Goal: Check status: Check status

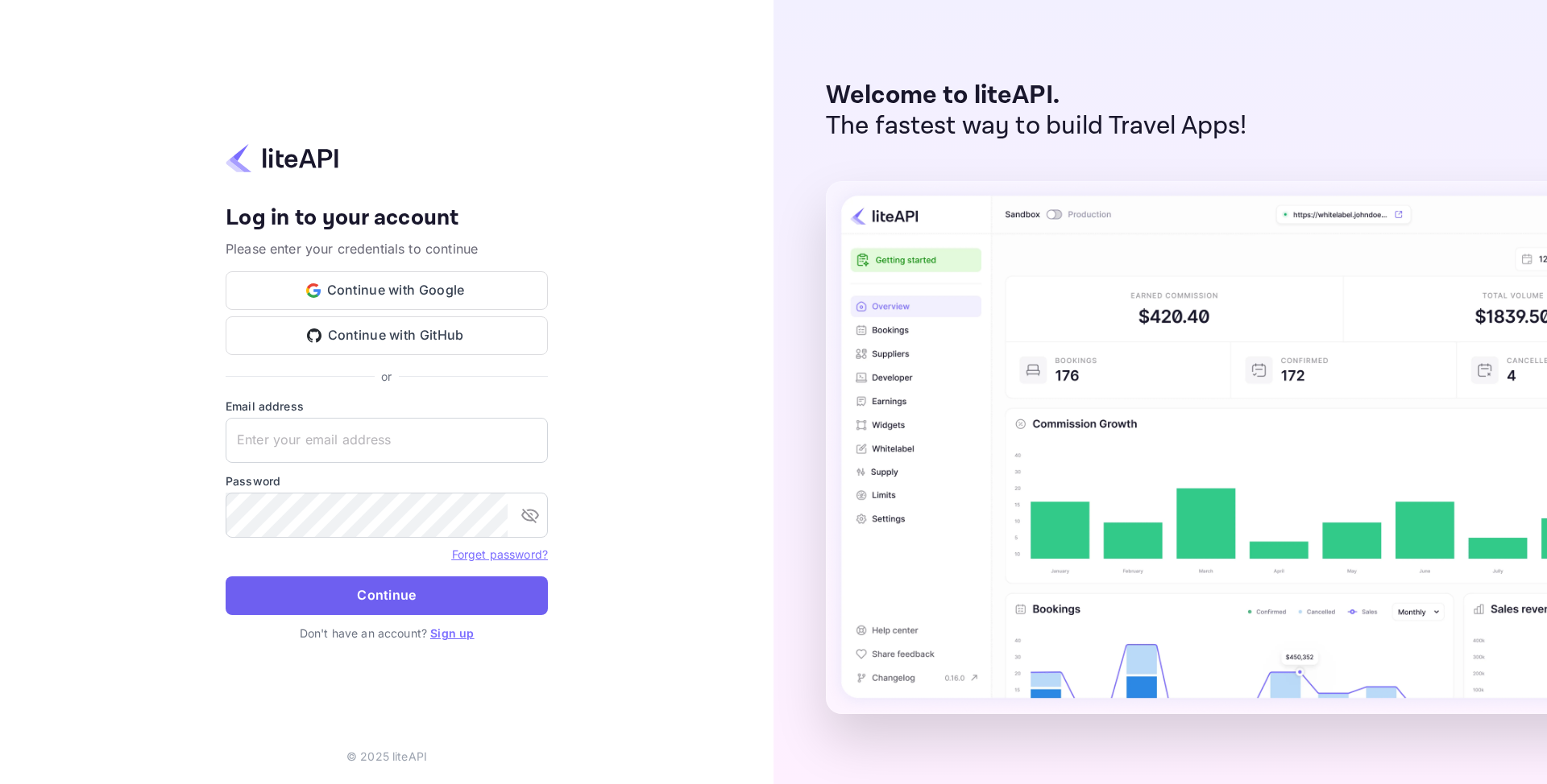
type input "[EMAIL_ADDRESS][DOMAIN_NAME]"
click at [423, 606] on button "Continue" at bounding box center [386, 595] width 322 height 38
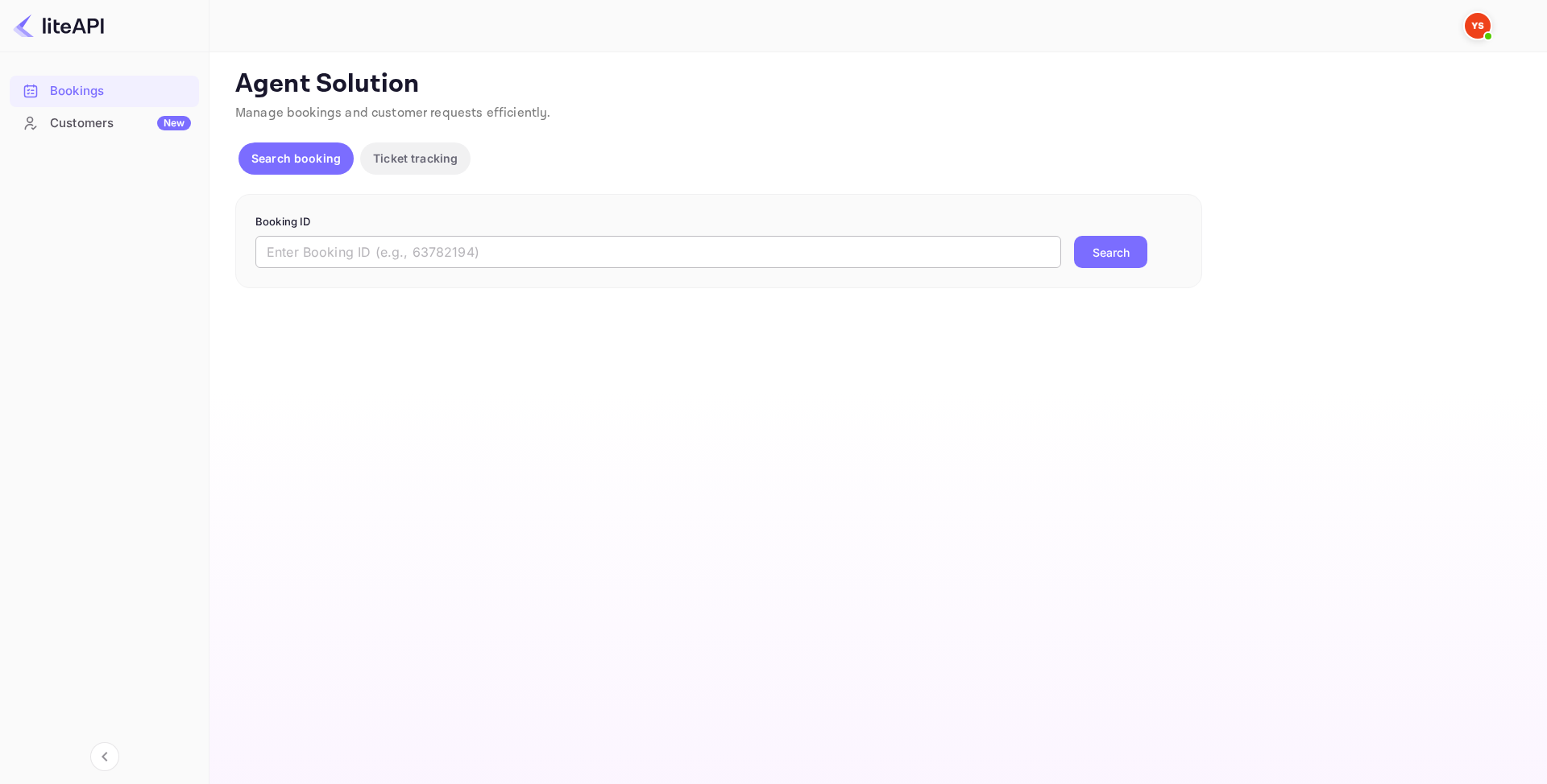
click at [508, 263] on input "text" at bounding box center [658, 251] width 805 height 32
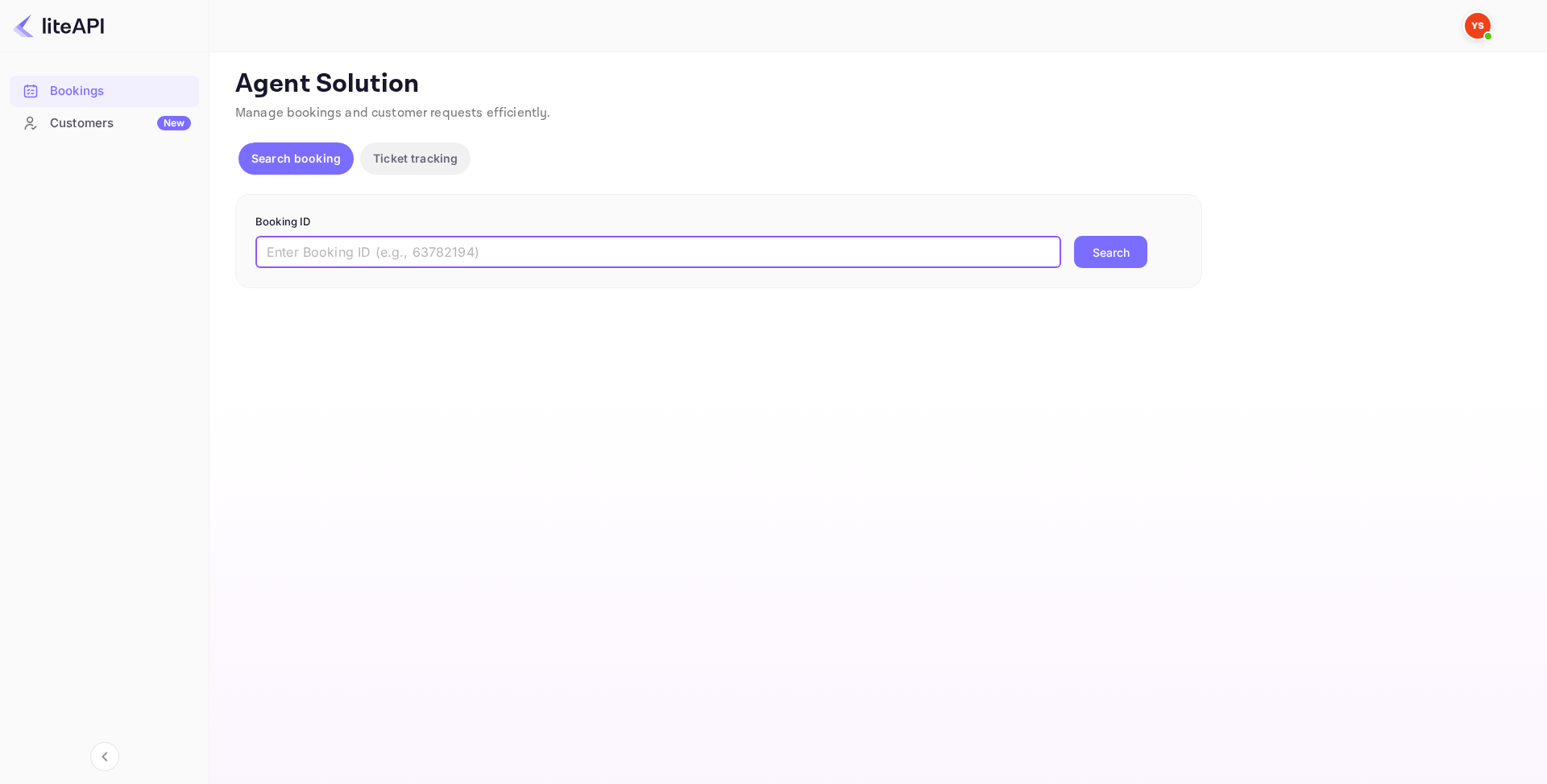
paste input "9151874"
type input "9151874"
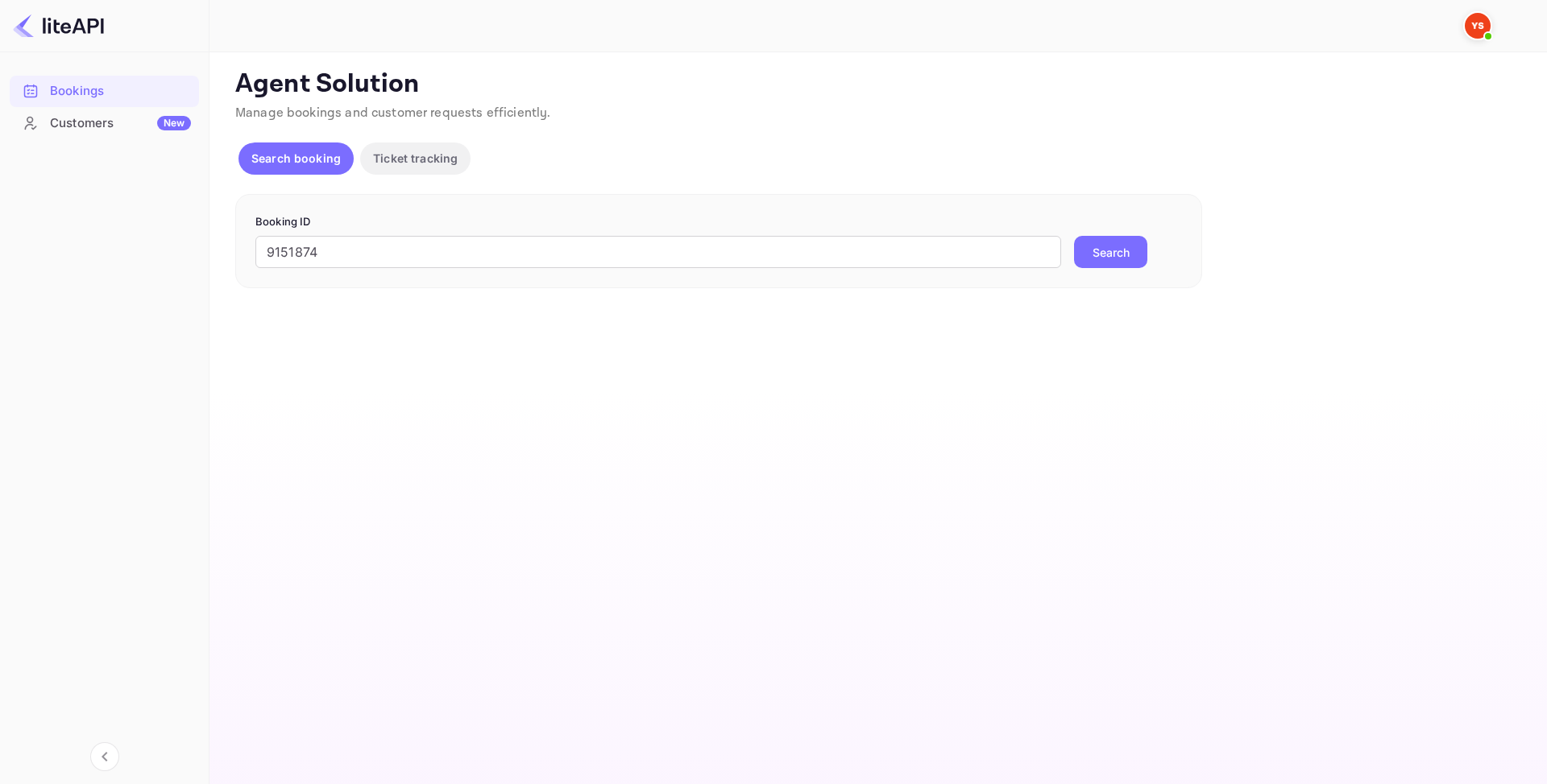
click at [1124, 242] on button "Search" at bounding box center [1110, 251] width 73 height 32
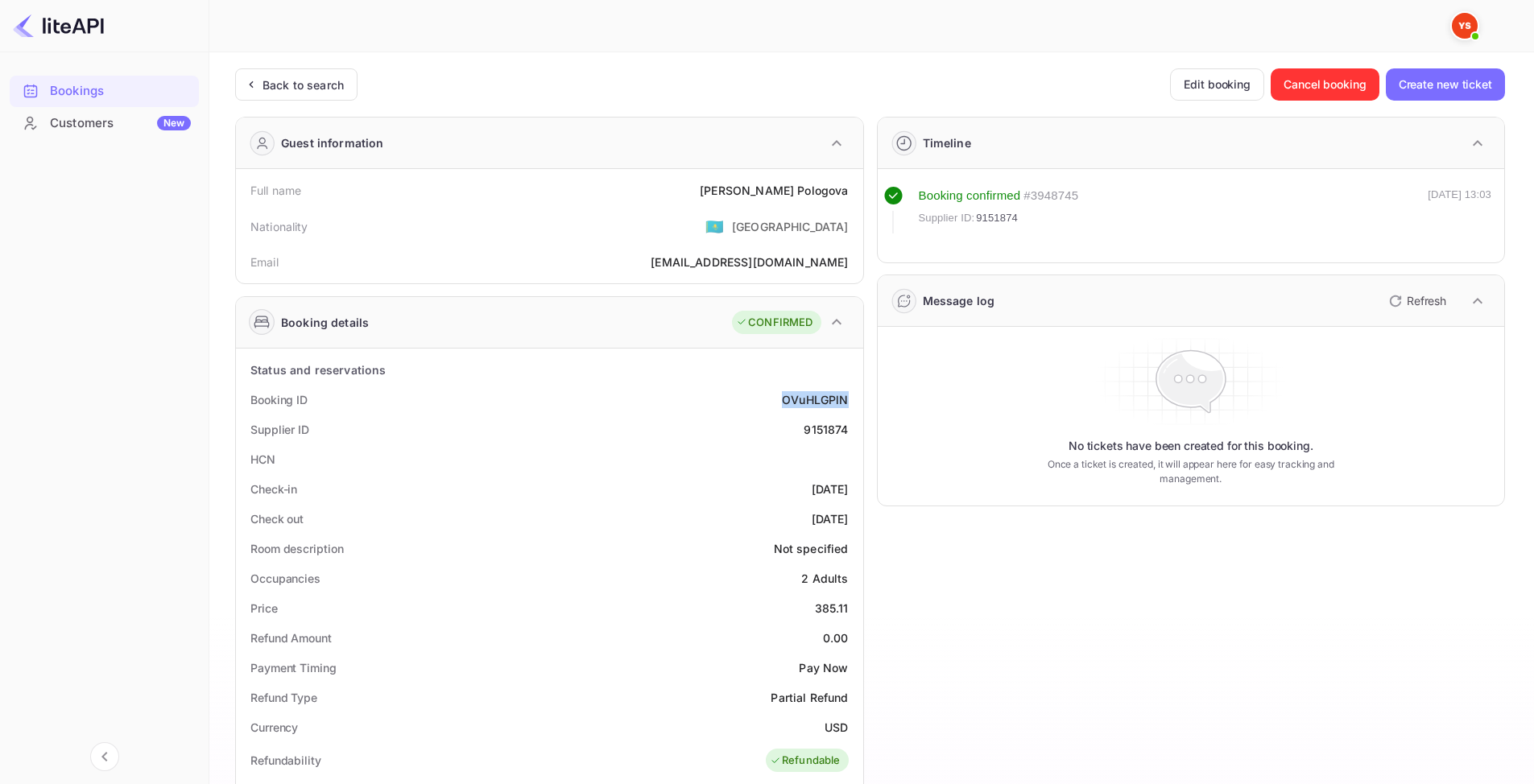
drag, startPoint x: 785, startPoint y: 397, endPoint x: 846, endPoint y: 404, distance: 61.4
click at [846, 404] on div "Booking ID OVuHLGPlN" at bounding box center [550, 400] width 615 height 30
copy div "OVuHLGPlN"
drag, startPoint x: 760, startPoint y: 187, endPoint x: 850, endPoint y: 190, distance: 90.0
click at [850, 190] on div "Full name [PERSON_NAME]" at bounding box center [550, 190] width 615 height 30
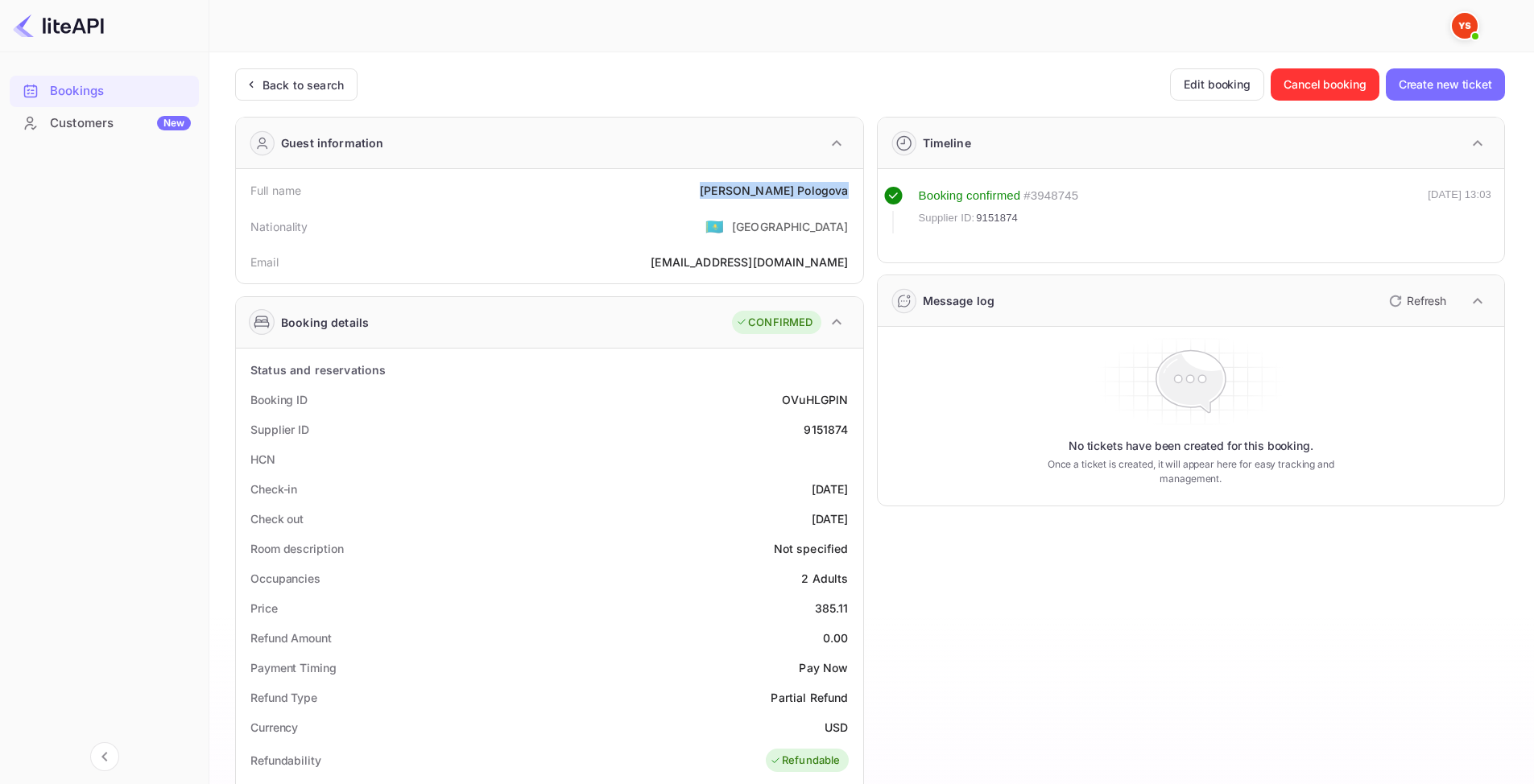
copy div "[PERSON_NAME]"
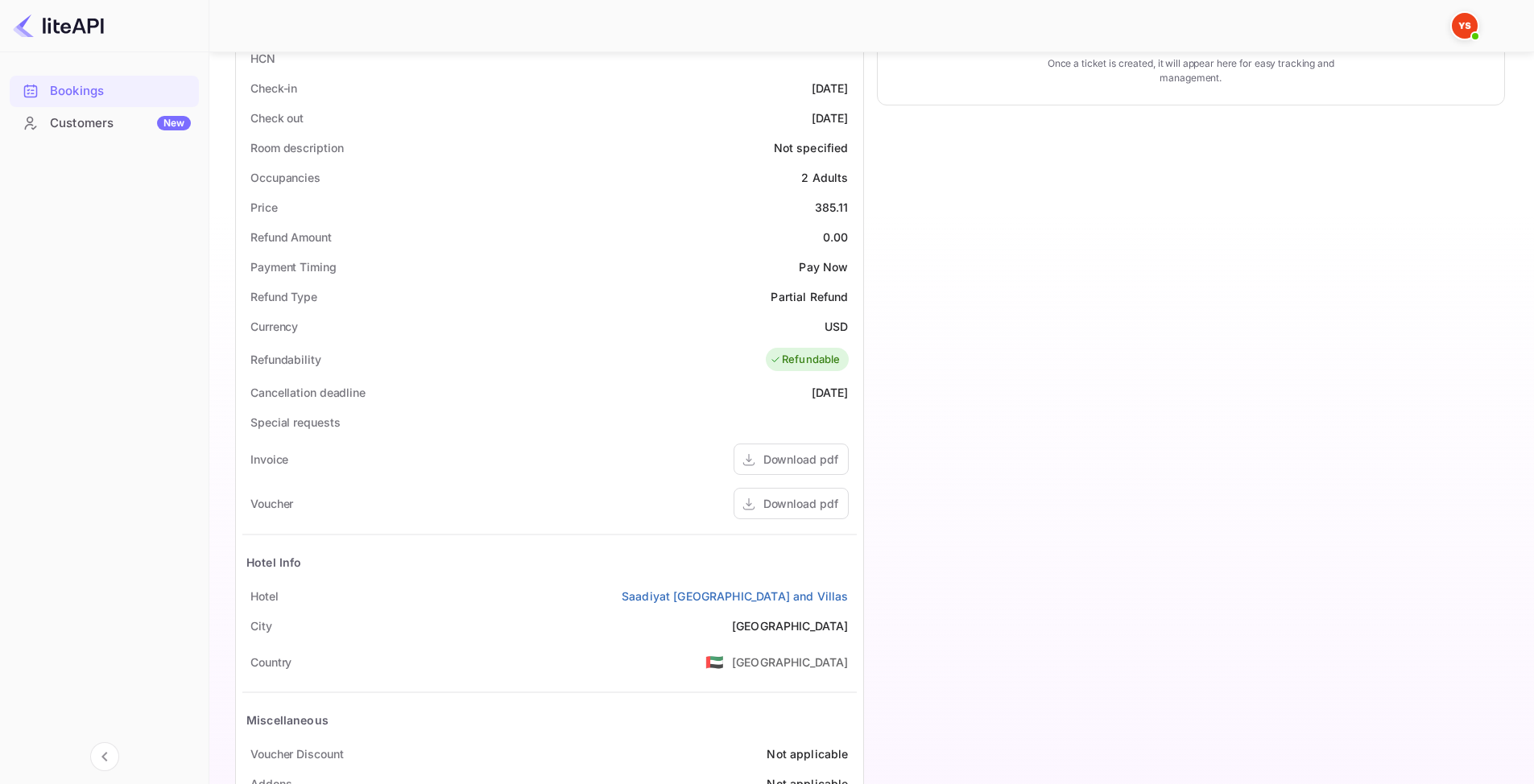
scroll to position [402, 0]
drag, startPoint x: 657, startPoint y: 588, endPoint x: 847, endPoint y: 596, distance: 190.2
click at [847, 596] on div "[GEOGRAPHIC_DATA] and Villas" at bounding box center [550, 595] width 615 height 30
copy link "Saadiyat [GEOGRAPHIC_DATA] and Villas"
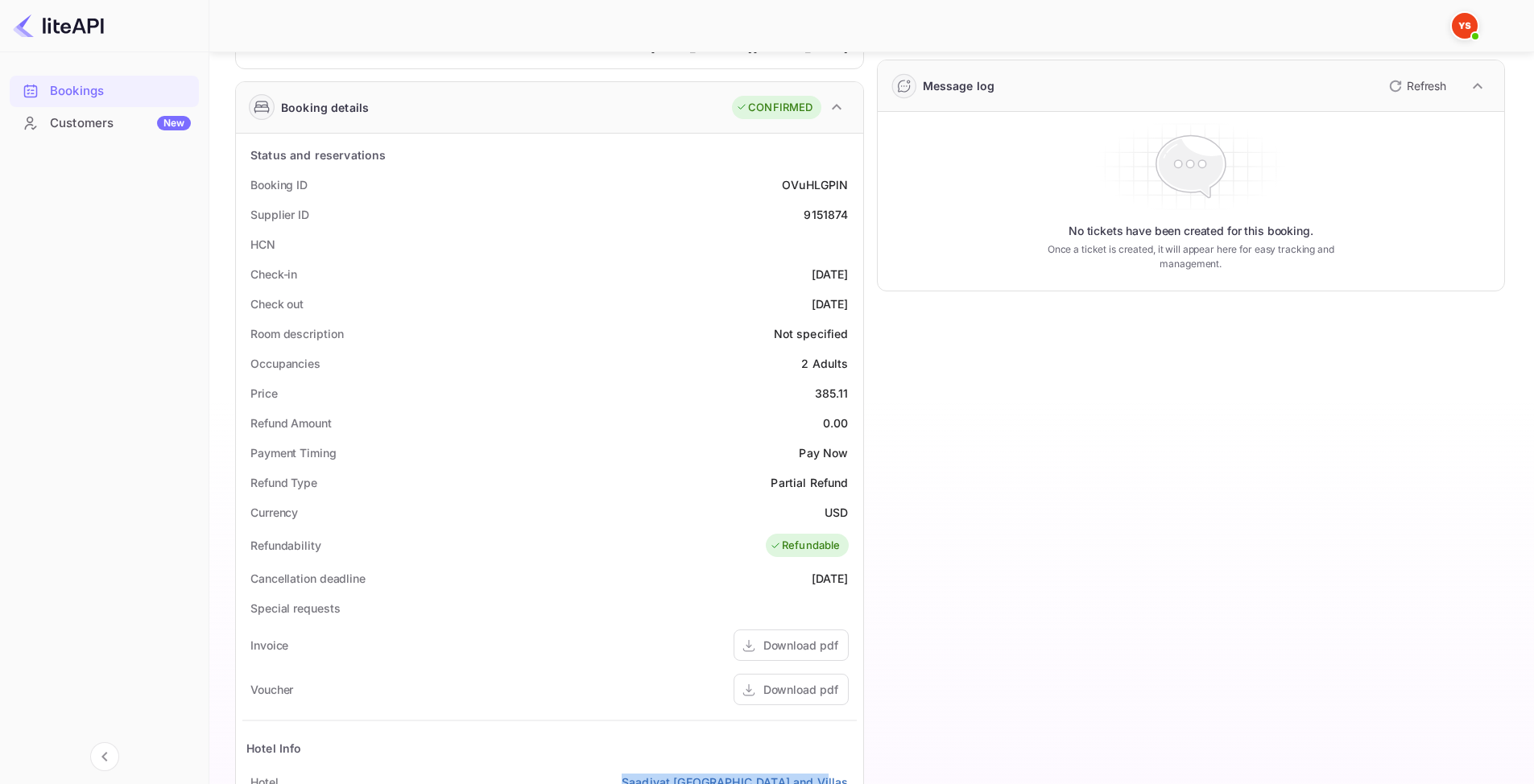
scroll to position [161, 0]
